Goal: Task Accomplishment & Management: Use online tool/utility

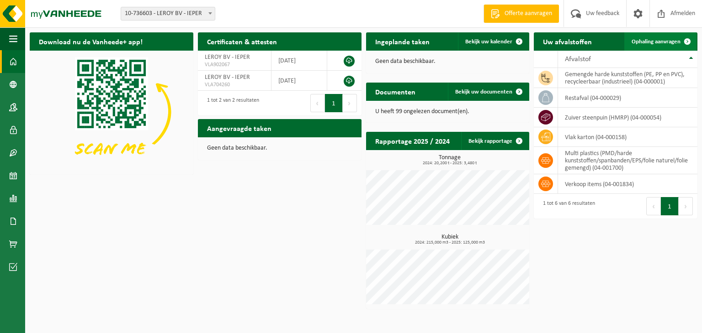
click at [631, 41] on span "Ophaling aanvragen" at bounding box center [655, 42] width 49 height 6
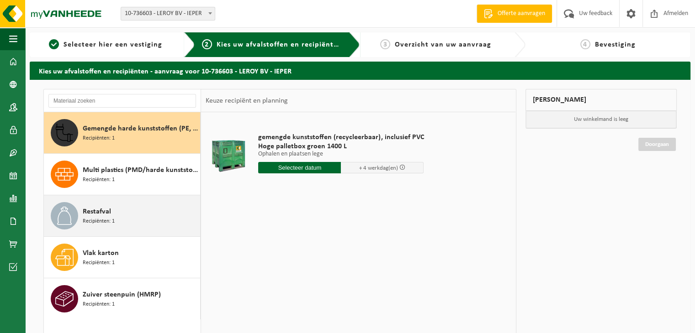
click at [97, 218] on span "Recipiënten: 1" at bounding box center [99, 221] width 32 height 9
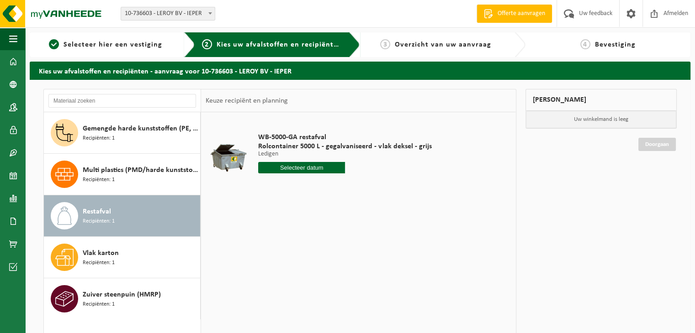
click at [264, 165] on input "text" at bounding box center [301, 167] width 87 height 11
click at [333, 262] on div "22" at bounding box center [331, 263] width 16 height 15
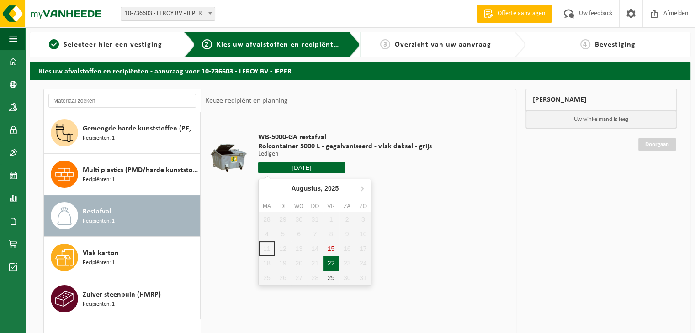
type input "Van 2025-08-22"
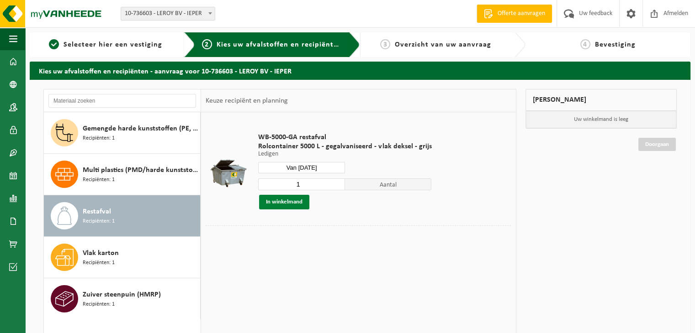
click at [295, 201] on button "In winkelmand" at bounding box center [284, 202] width 50 height 15
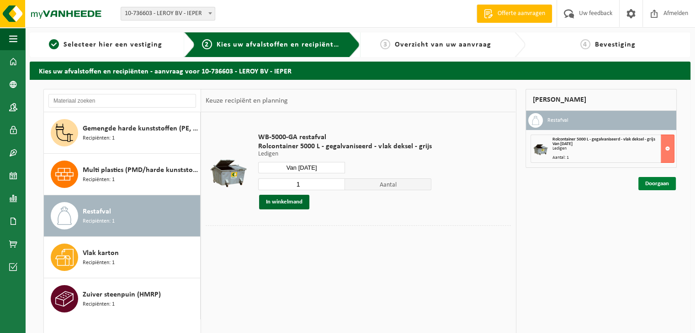
click at [669, 183] on link "Doorgaan" at bounding box center [656, 183] width 37 height 13
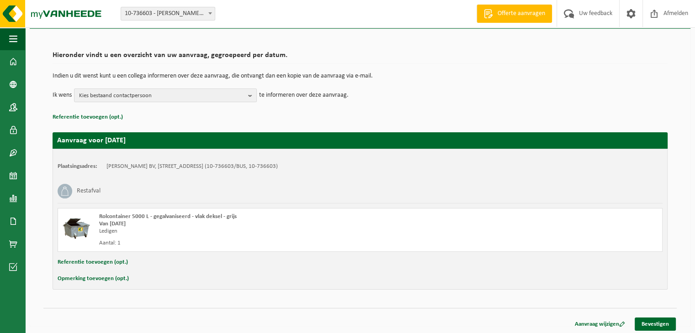
scroll to position [53, 0]
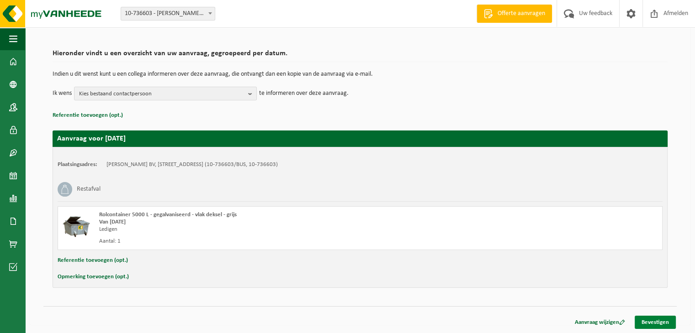
click at [649, 322] on link "Bevestigen" at bounding box center [654, 322] width 41 height 13
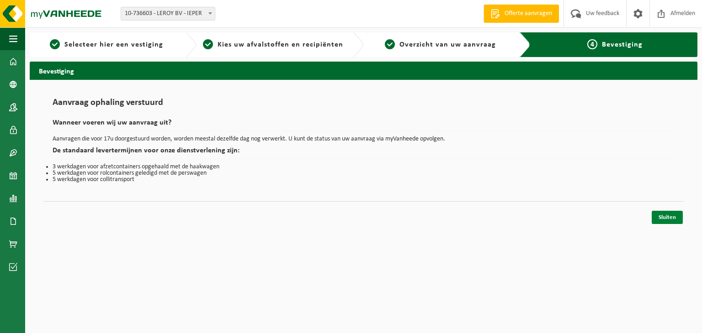
click at [662, 216] on link "Sluiten" at bounding box center [666, 217] width 31 height 13
